Goal: Information Seeking & Learning: Learn about a topic

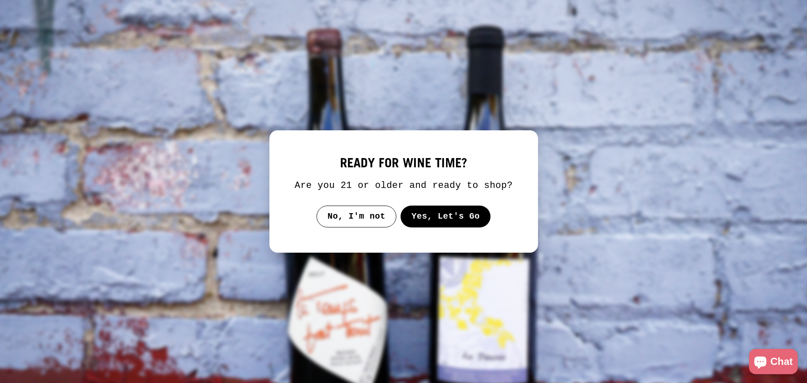
click at [444, 223] on button "Yes, Let's Go" at bounding box center [445, 217] width 90 height 22
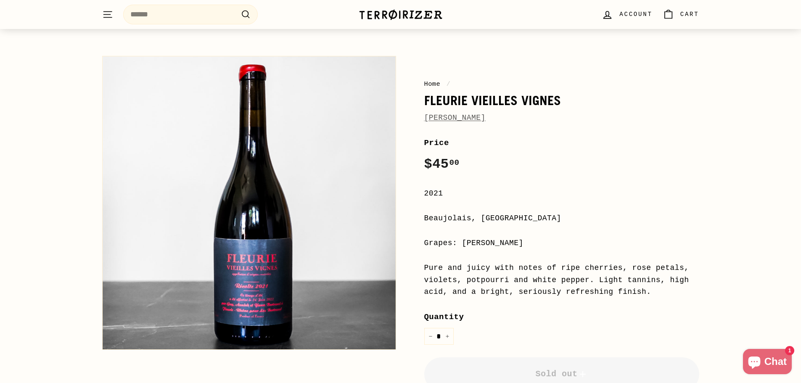
scroll to position [84, 0]
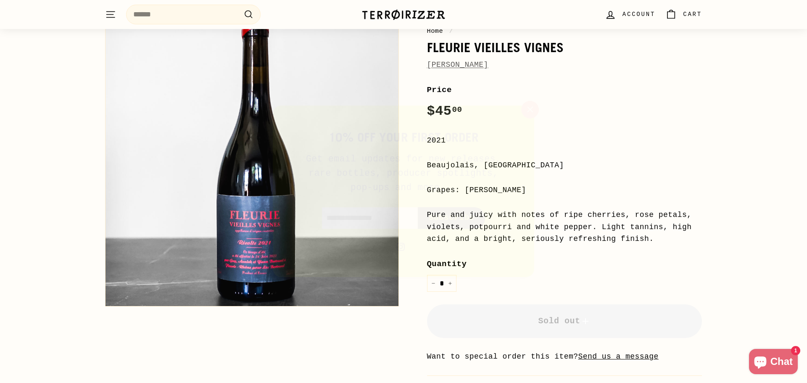
click at [541, 108] on button ""Close (esc)"" at bounding box center [534, 107] width 18 height 18
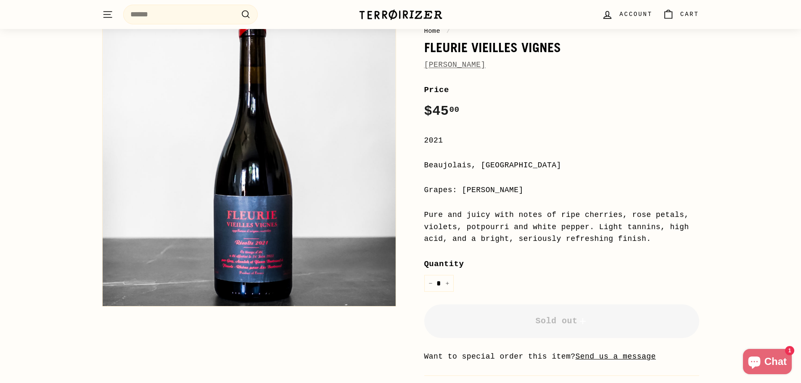
drag, startPoint x: 508, startPoint y: 213, endPoint x: 559, endPoint y: 237, distance: 56.4
click at [559, 237] on div "Pure and juicy with notes of ripe cherries, rose petals, violets, potpourri and…" at bounding box center [561, 227] width 275 height 36
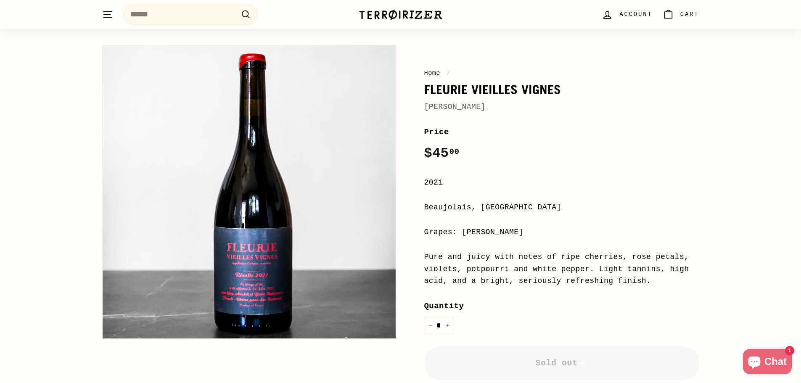
scroll to position [0, 0]
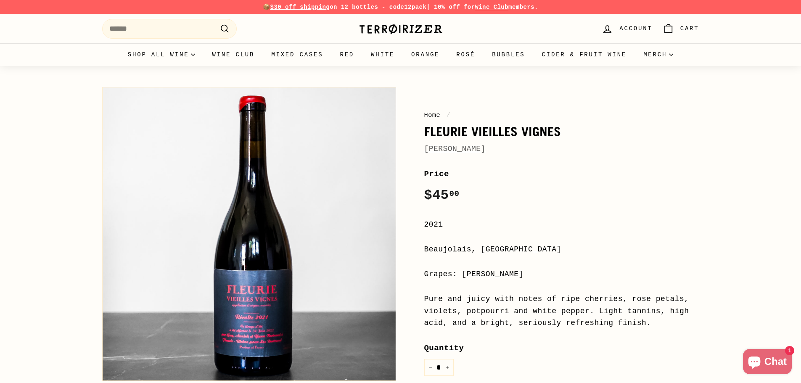
click at [439, 151] on link "[PERSON_NAME]" at bounding box center [454, 149] width 61 height 8
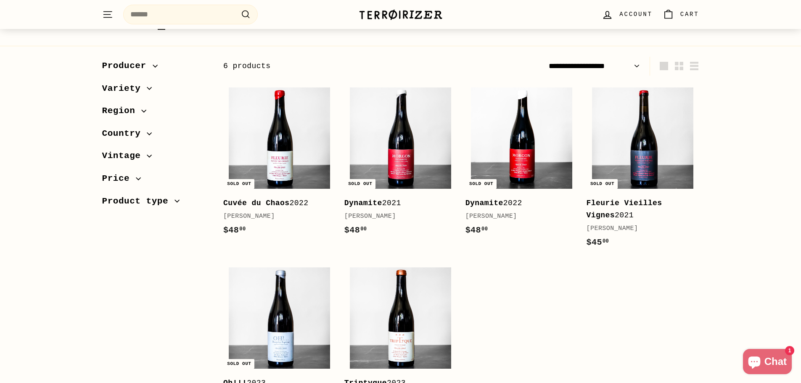
scroll to position [84, 0]
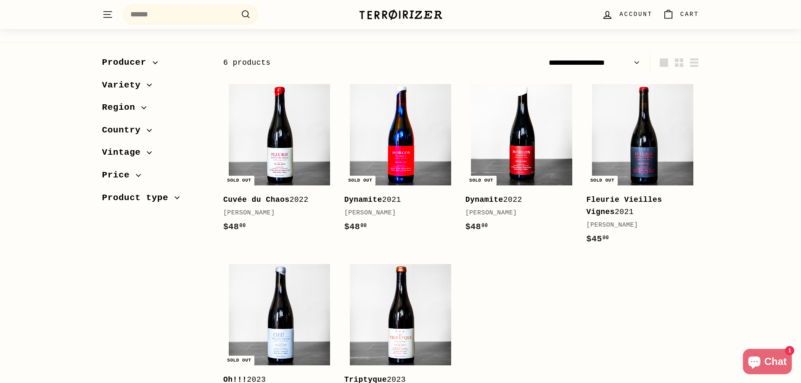
click at [396, 118] on img at bounding box center [400, 134] width 101 height 101
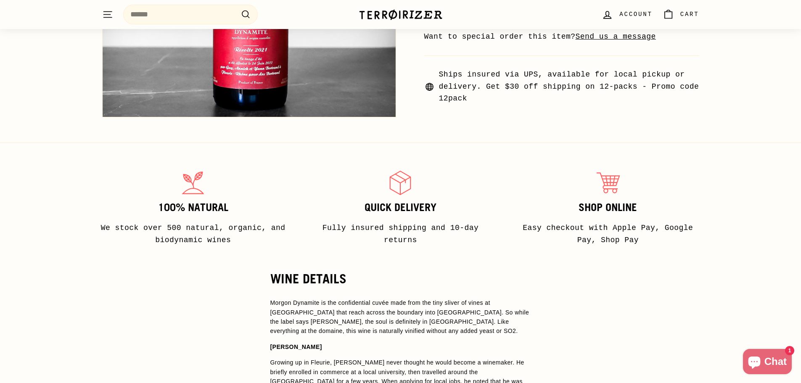
scroll to position [504, 0]
